Goal: Navigation & Orientation: Find specific page/section

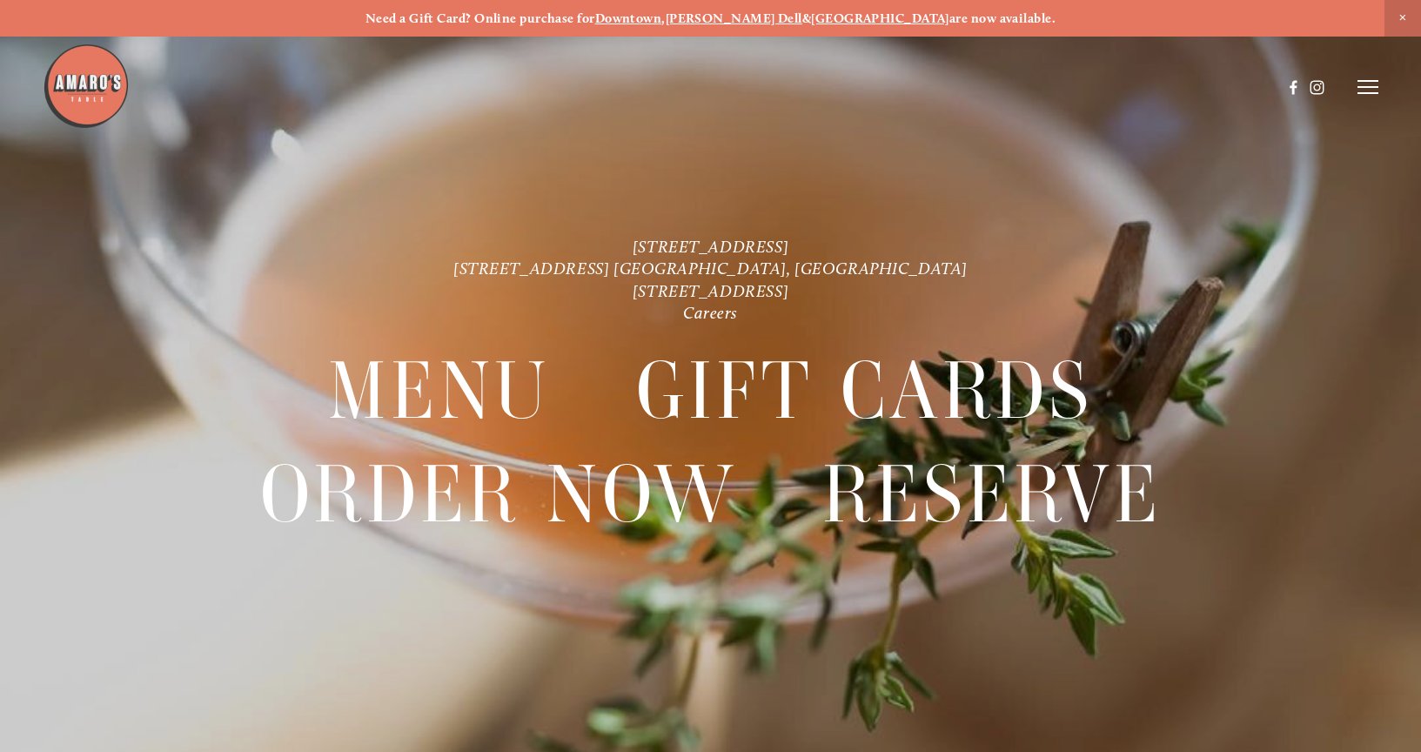
click at [1374, 80] on icon at bounding box center [1367, 87] width 21 height 16
click at [1053, 88] on span "Menu" at bounding box center [1049, 86] width 32 height 15
drag, startPoint x: 569, startPoint y: 246, endPoint x: 847, endPoint y: 248, distance: 278.4
click at [847, 248] on p "1220 Main St. Ste. 100, Vancouver, WA 816 NE 98th Cir. Vancouver, WA 1300 Mt St…" at bounding box center [710, 280] width 1023 height 89
copy link "[STREET_ADDRESS]"
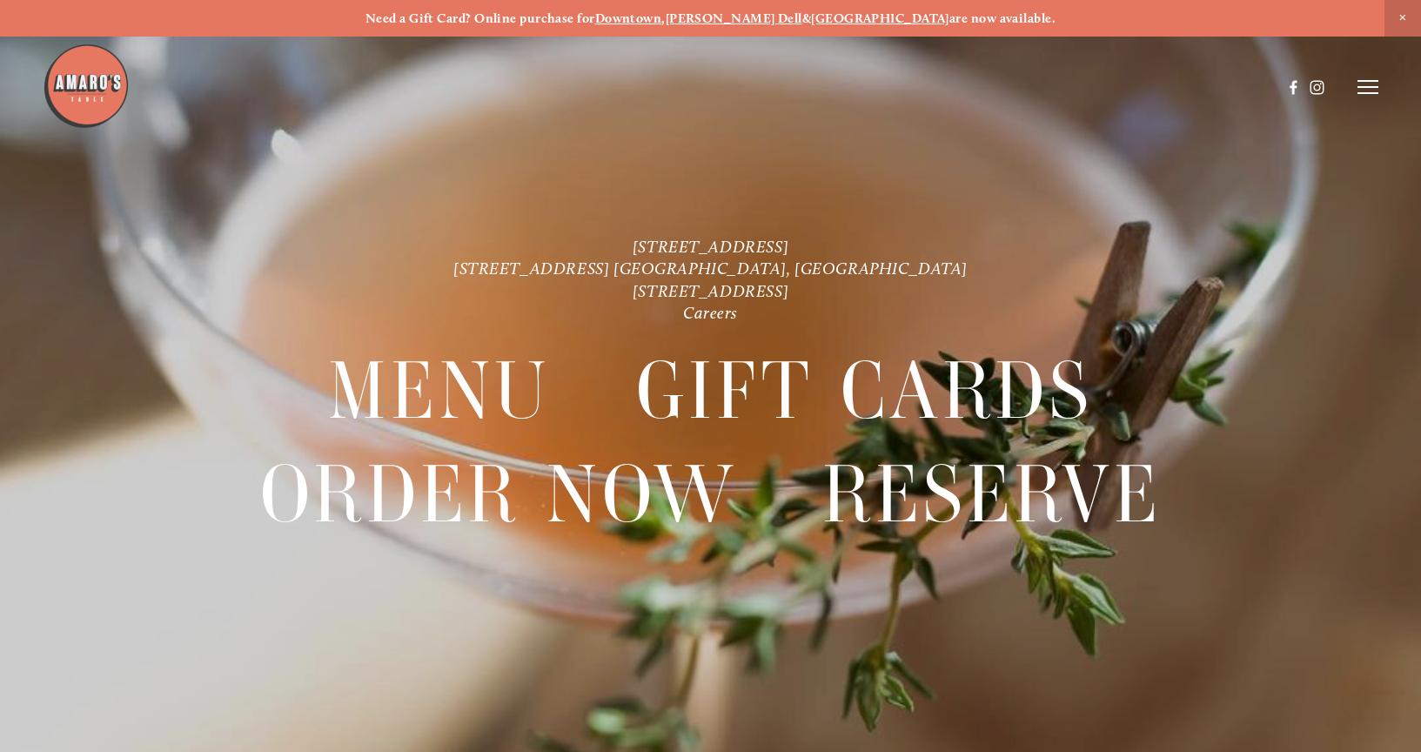
click at [1368, 87] on line at bounding box center [1367, 87] width 21 height 0
click at [1043, 90] on span "Menu" at bounding box center [1049, 86] width 32 height 15
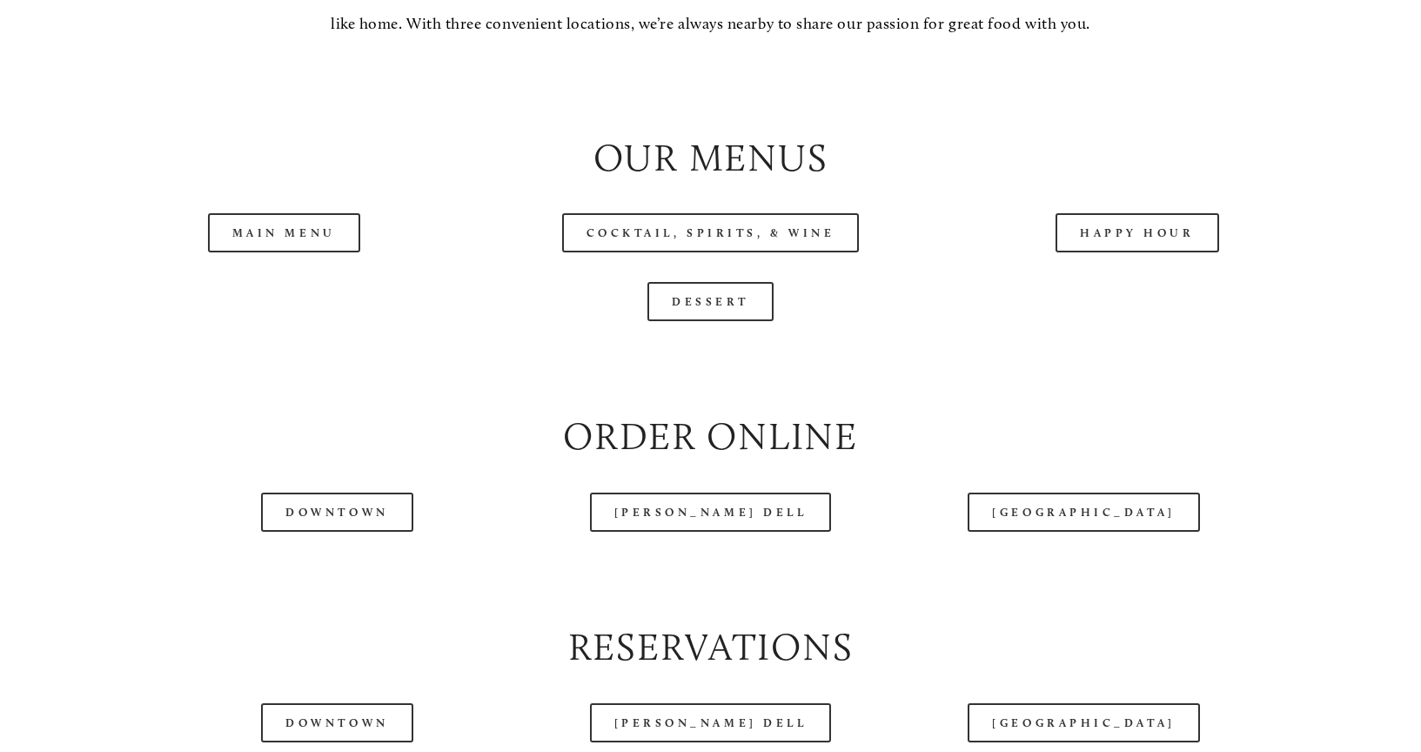
scroll to position [1827, 0]
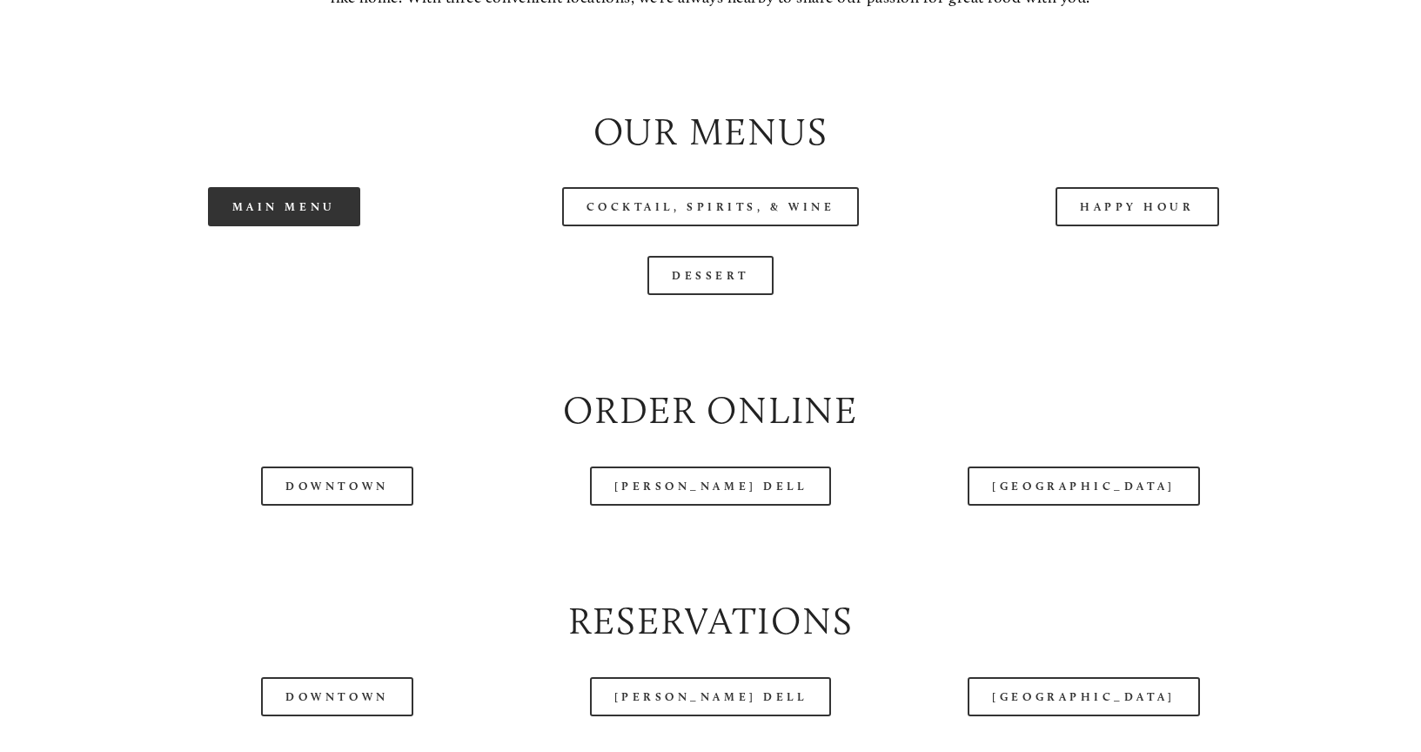
click at [259, 205] on link "Main Menu" at bounding box center [284, 206] width 152 height 39
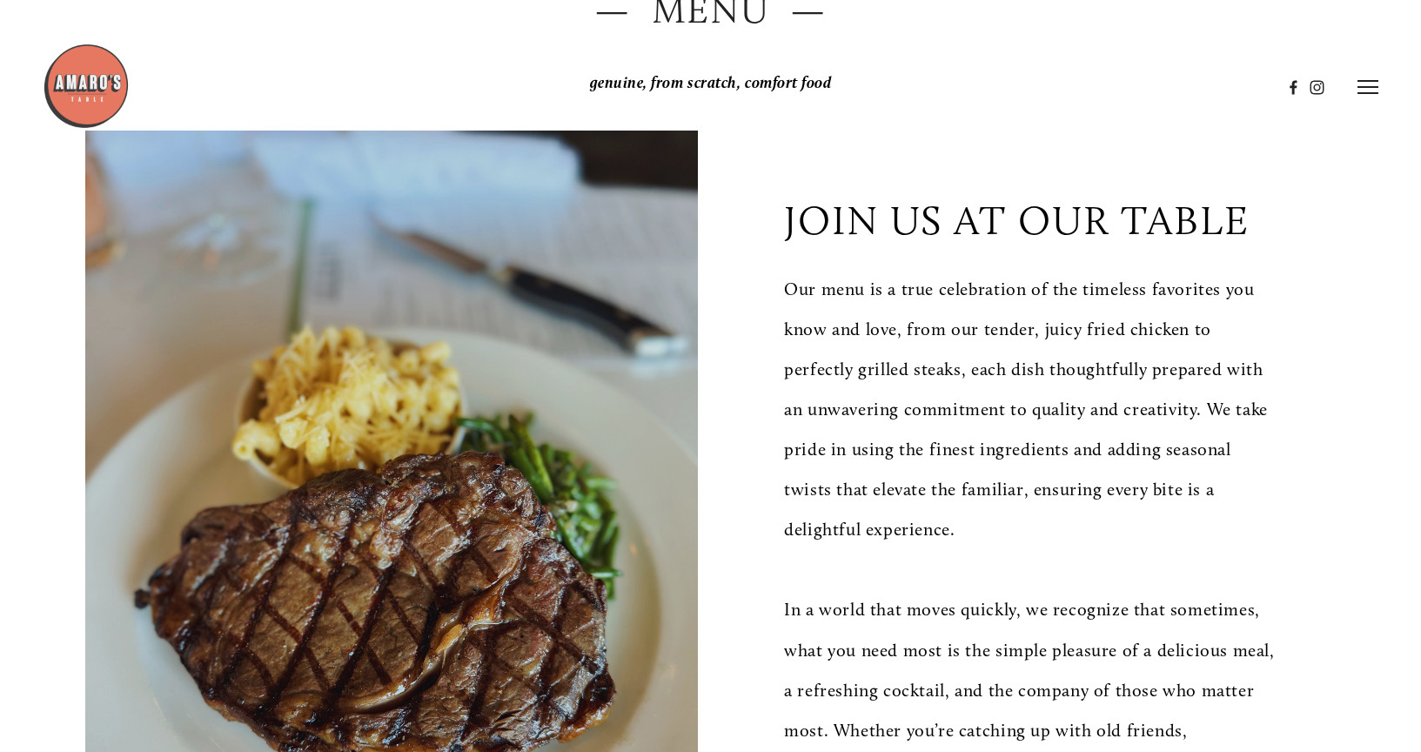
scroll to position [0, 0]
